Goal: Book appointment/travel/reservation

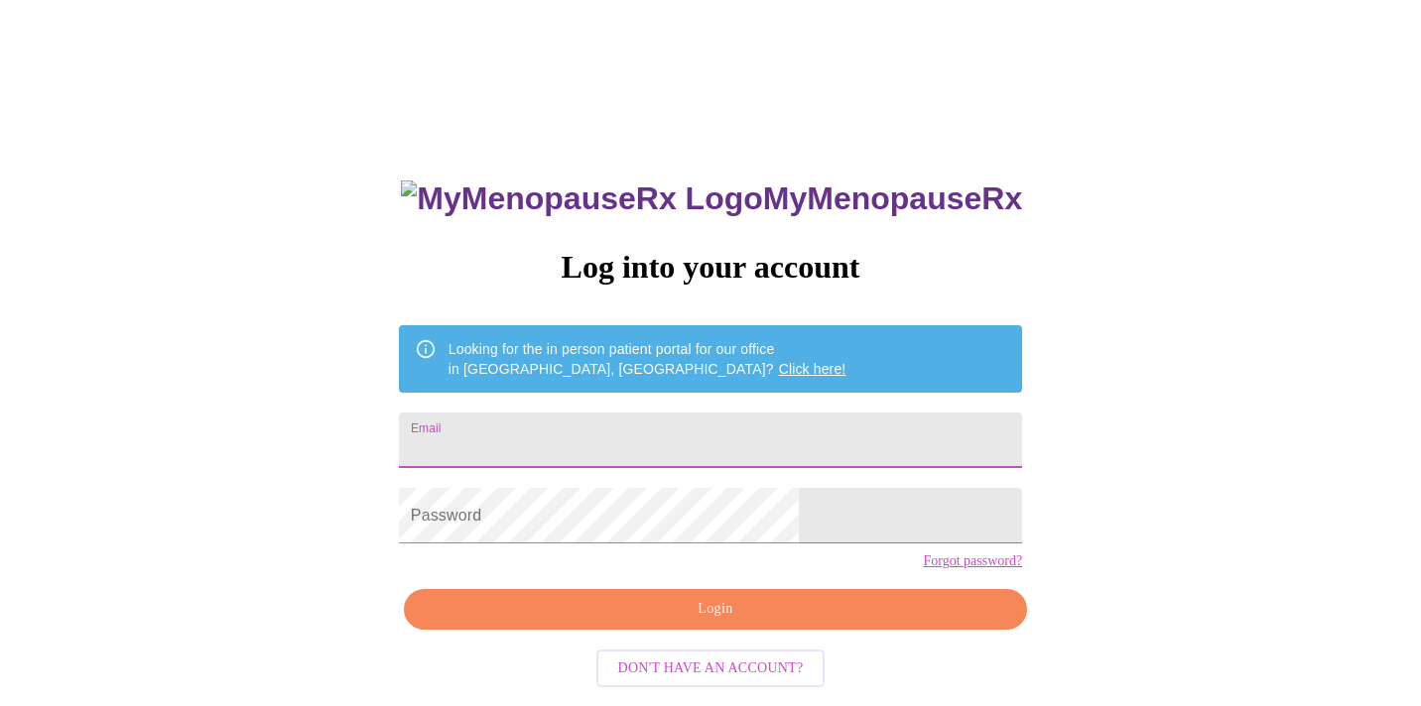
click at [636, 440] on input "Email" at bounding box center [710, 441] width 623 height 56
type input "[EMAIL_ADDRESS][DOMAIN_NAME]"
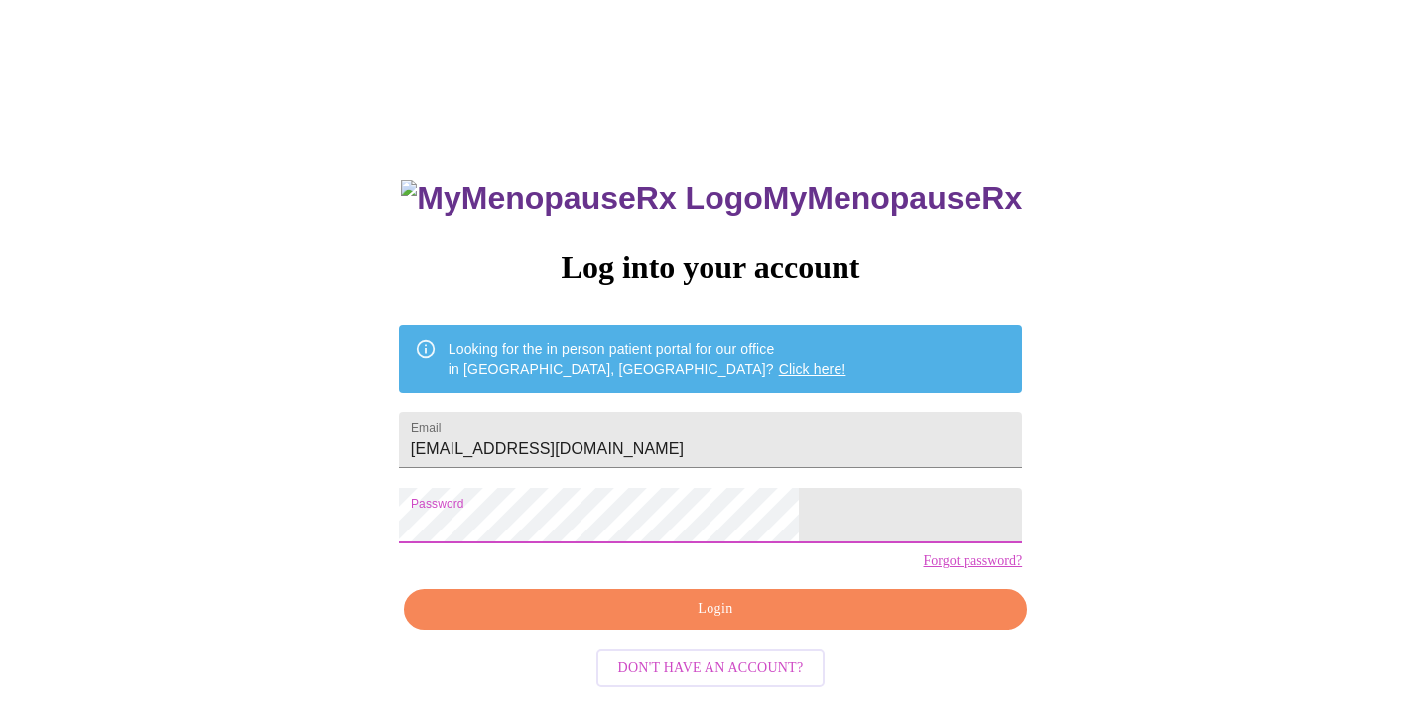
click at [685, 622] on span "Login" at bounding box center [715, 609] width 577 height 25
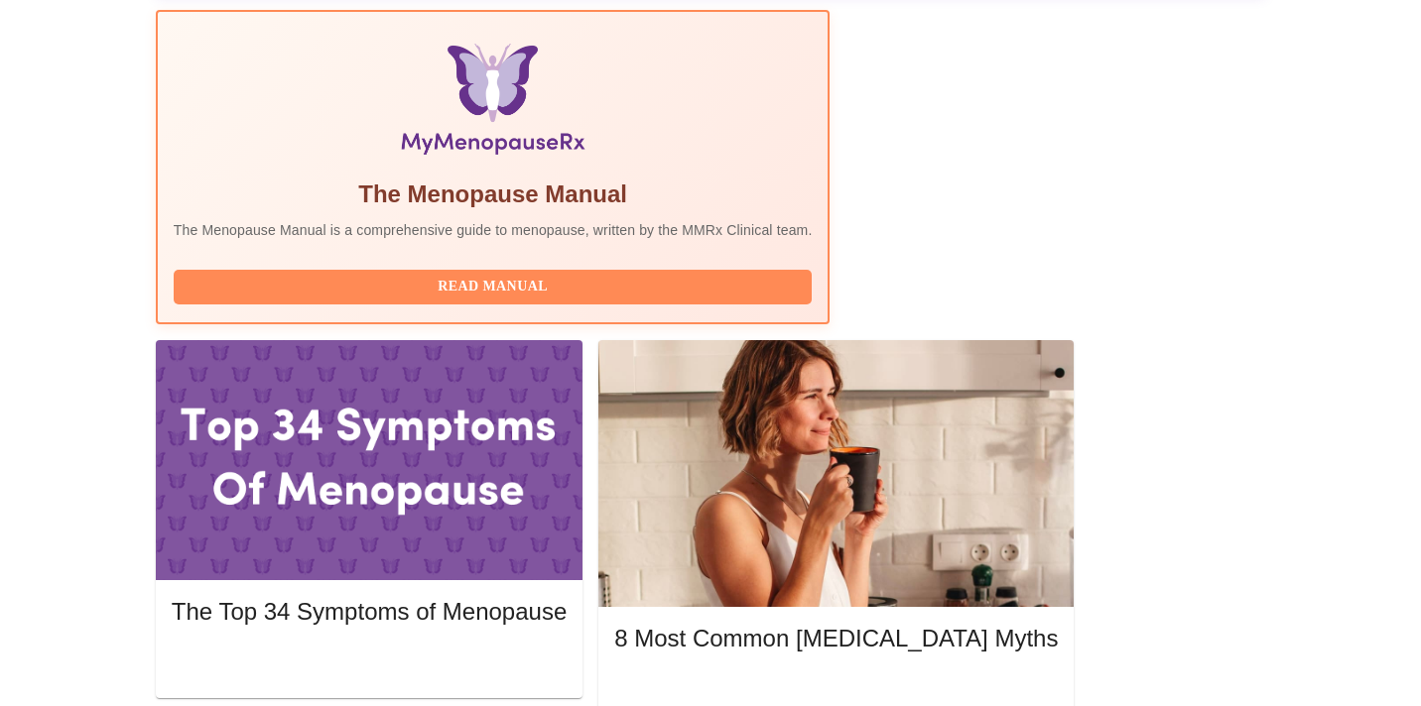
scroll to position [633, 0]
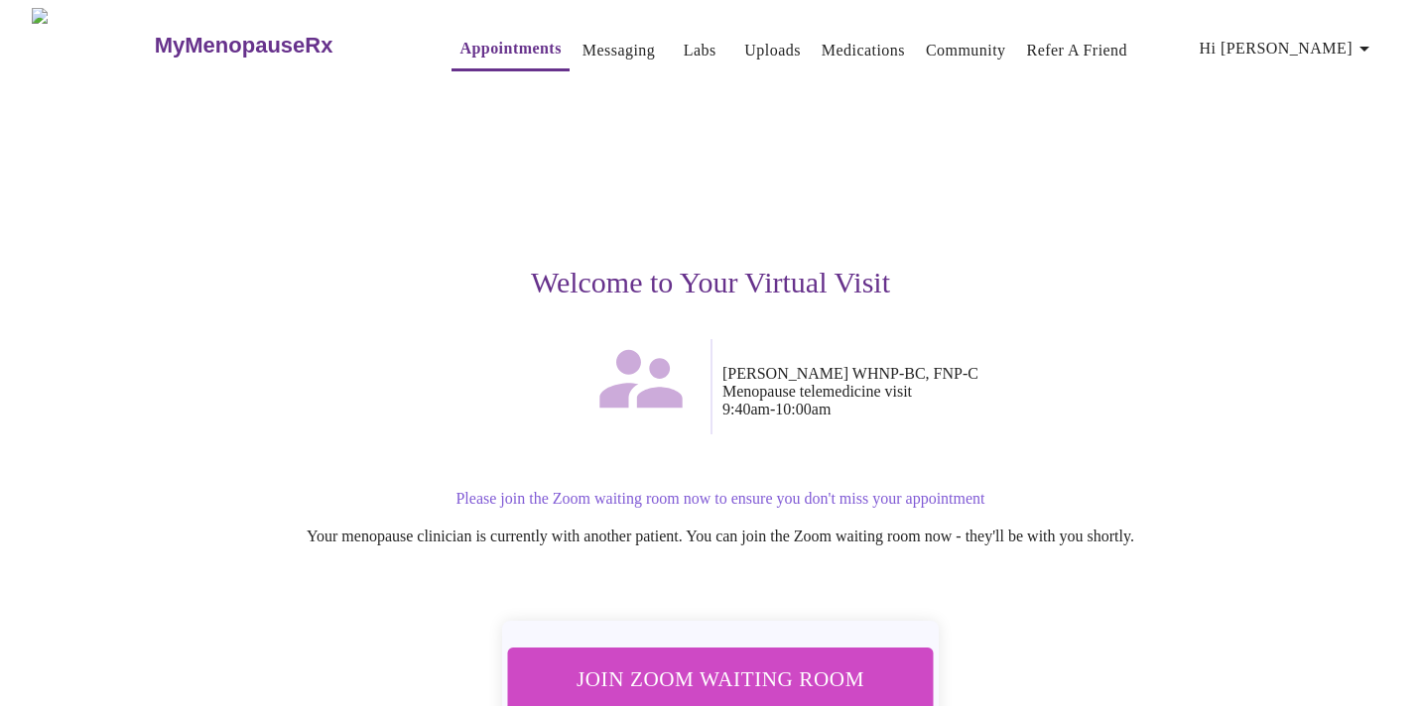
click at [651, 671] on span "Join Zoom Waiting Room" at bounding box center [720, 680] width 385 height 38
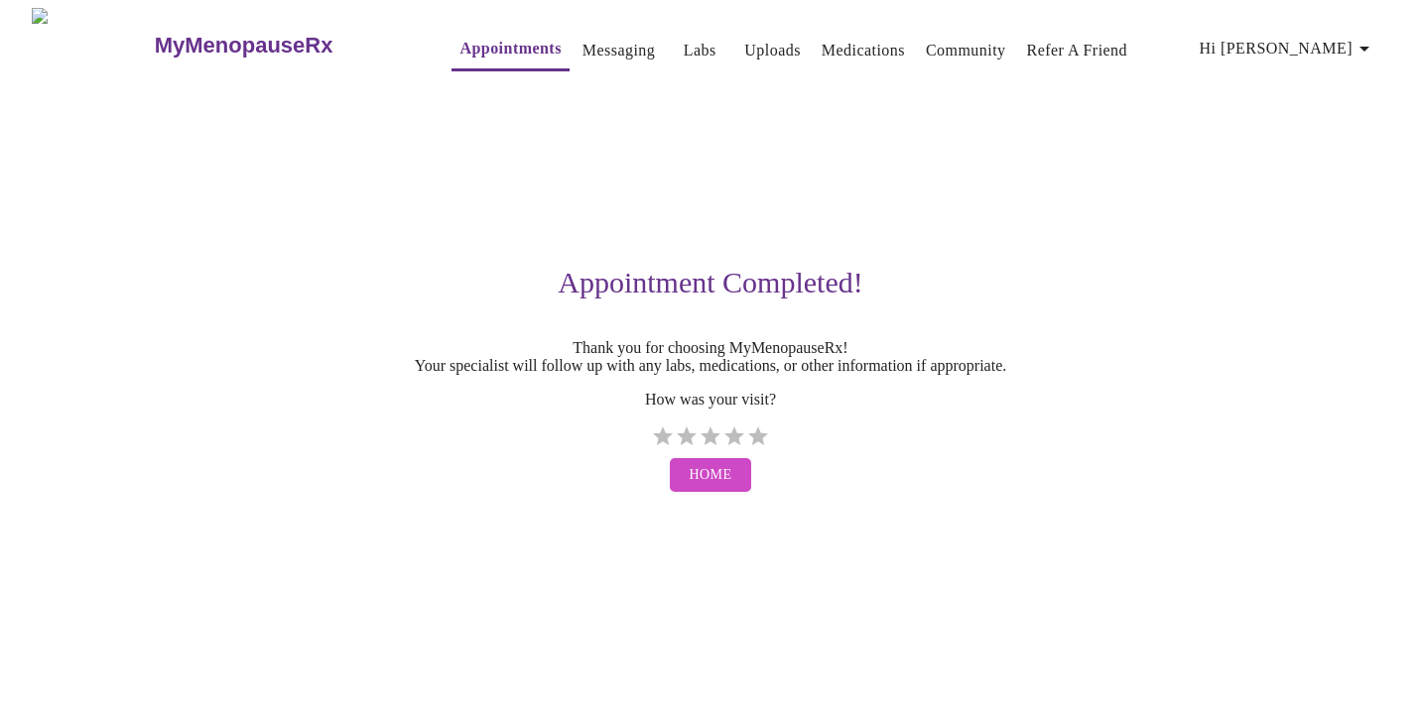
click at [710, 487] on span "Home" at bounding box center [711, 475] width 43 height 25
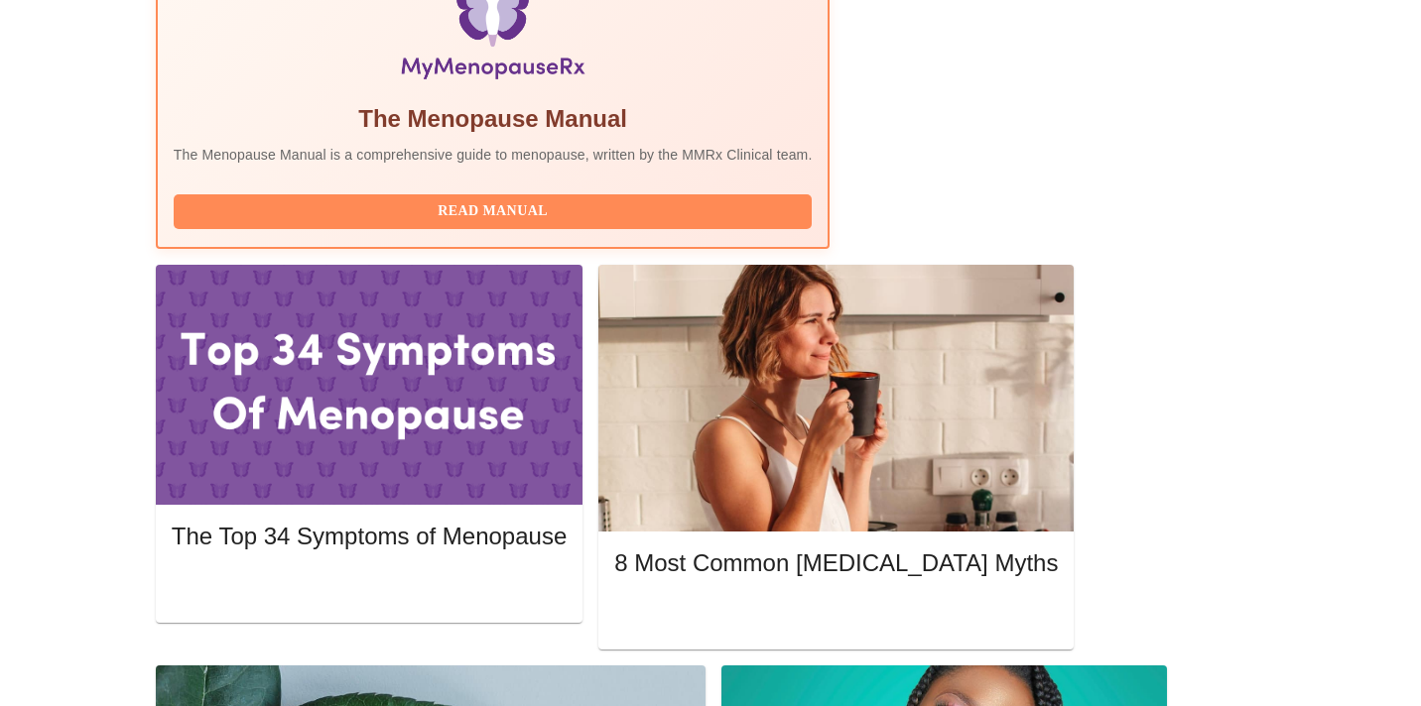
scroll to position [697, 0]
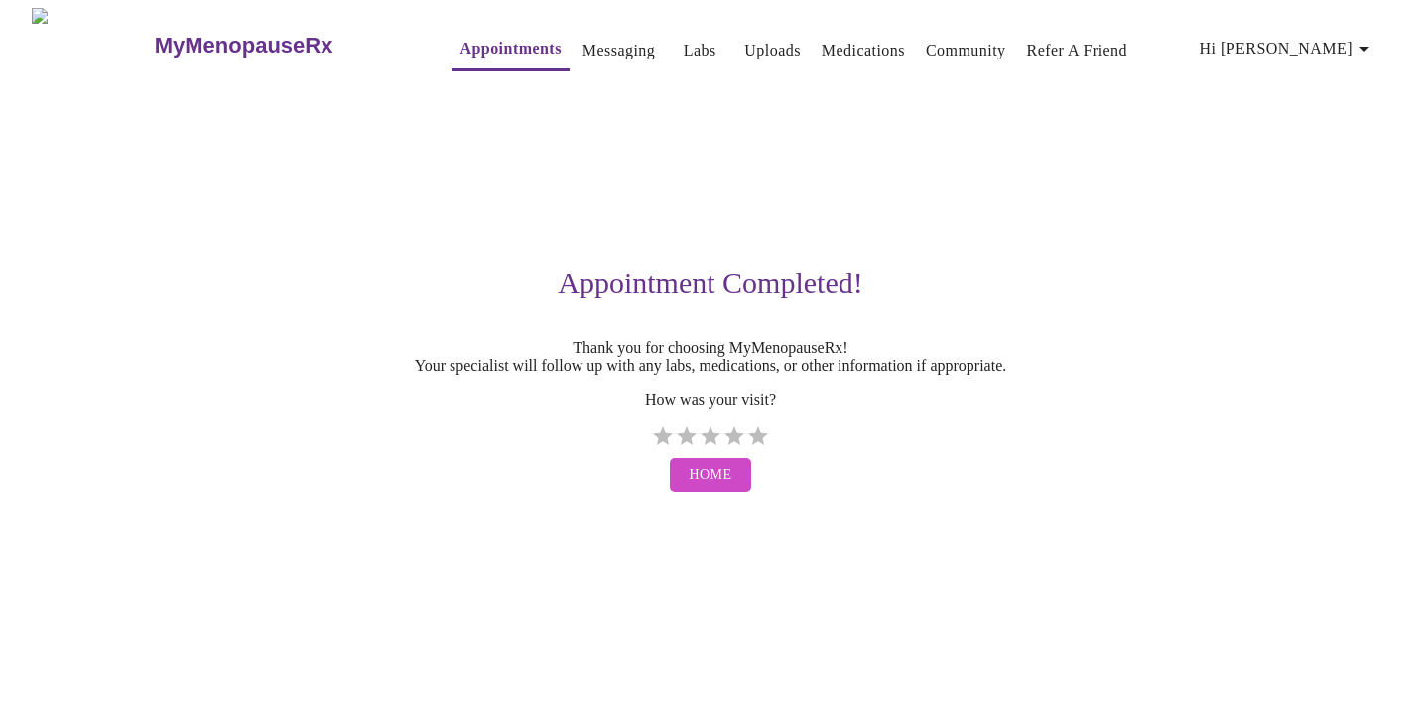
click at [719, 488] on span "Home" at bounding box center [711, 475] width 43 height 25
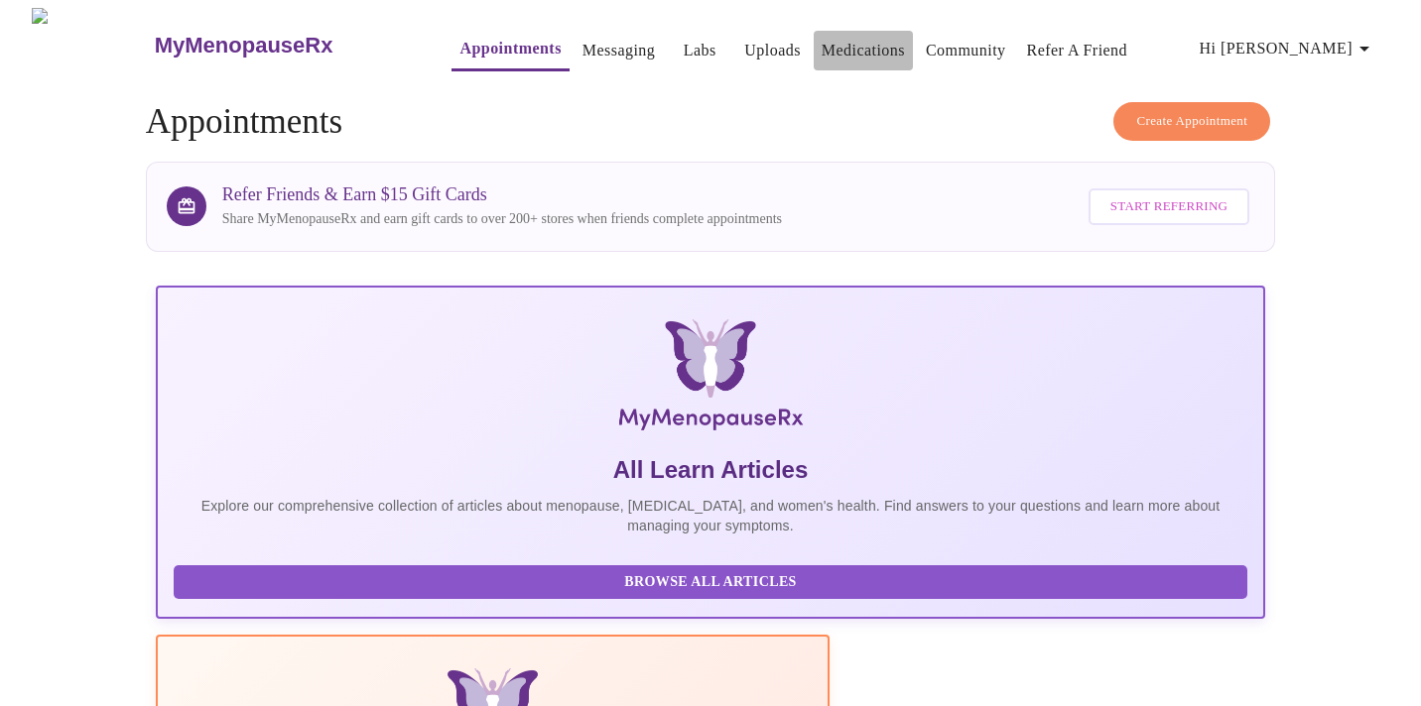
click at [825, 44] on link "Medications" at bounding box center [862, 51] width 83 height 28
